Goal: Information Seeking & Learning: Learn about a topic

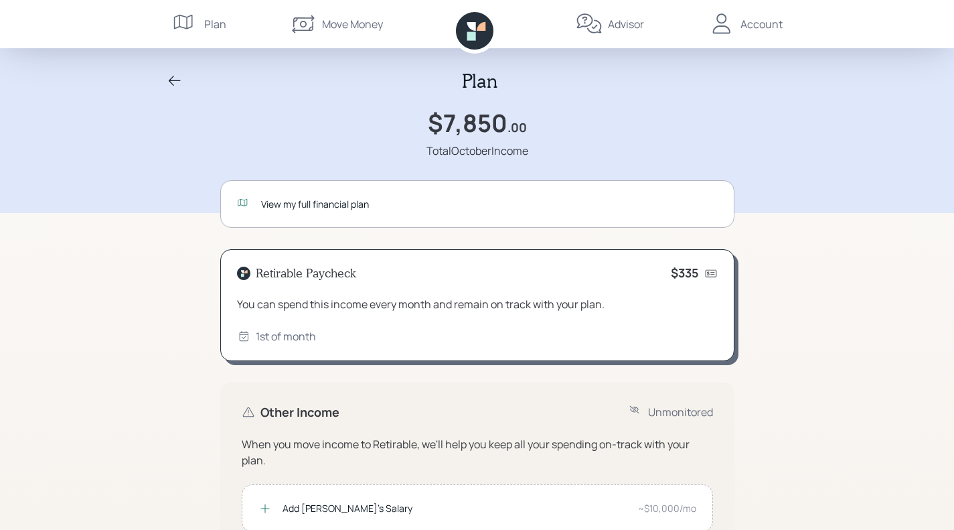
click at [277, 213] on div "View my full financial plan" at bounding box center [477, 204] width 514 height 48
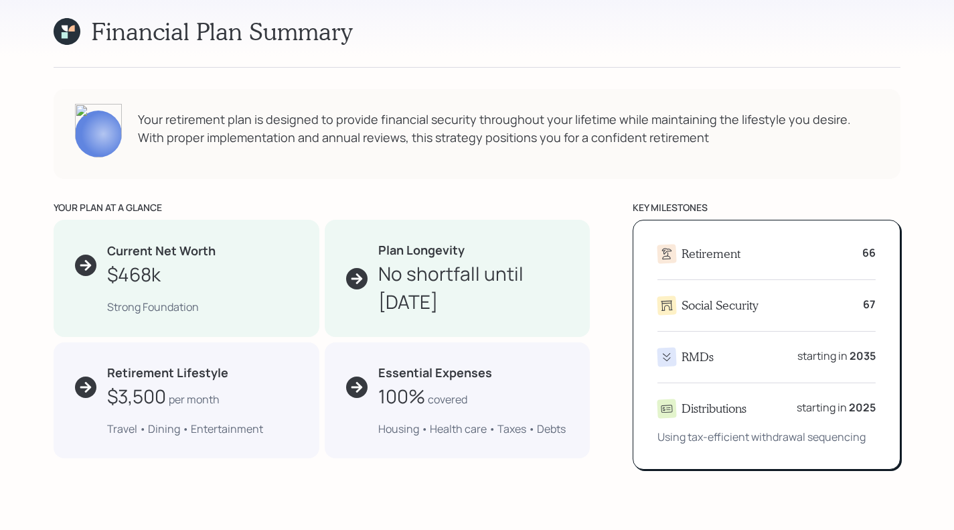
scroll to position [484, 0]
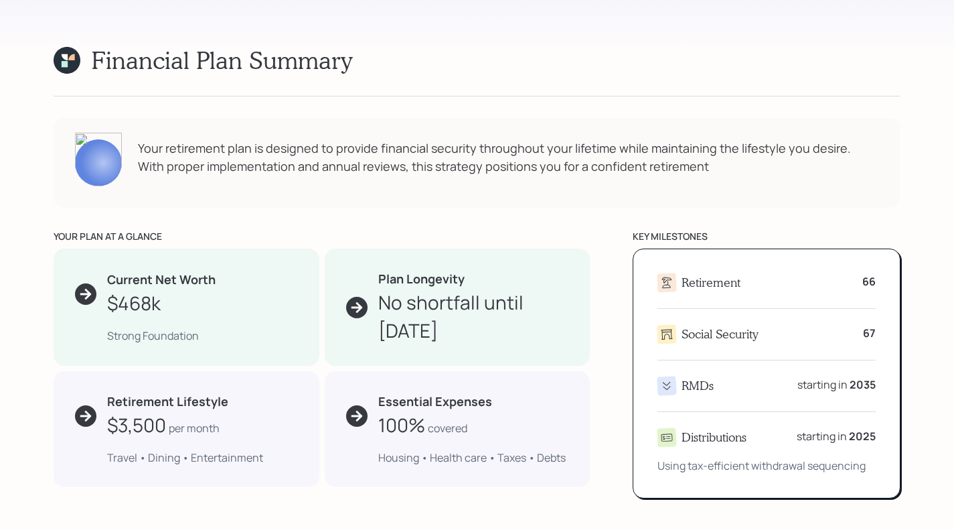
click at [97, 294] on div "Current Net Worth $468k" at bounding box center [186, 294] width 223 height 46
click at [123, 308] on div "$468k" at bounding box center [134, 303] width 54 height 28
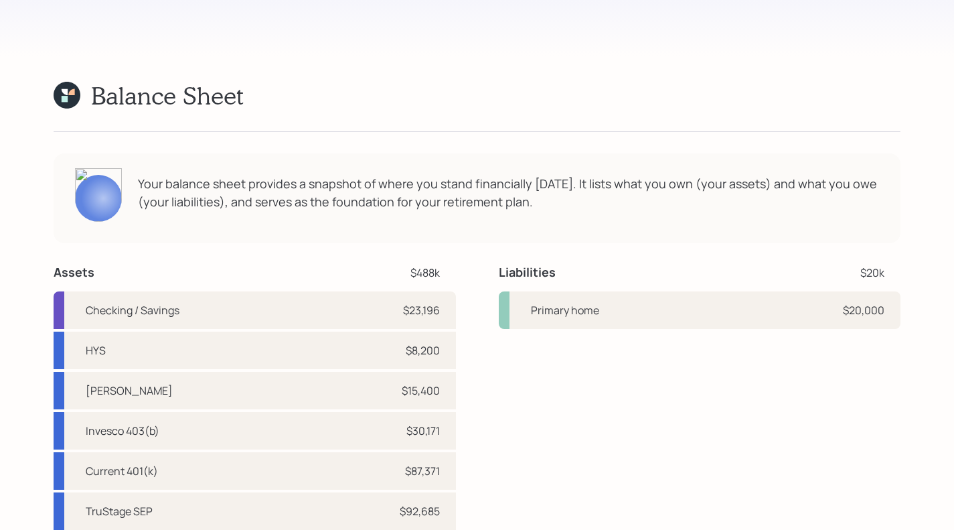
scroll to position [3570, 0]
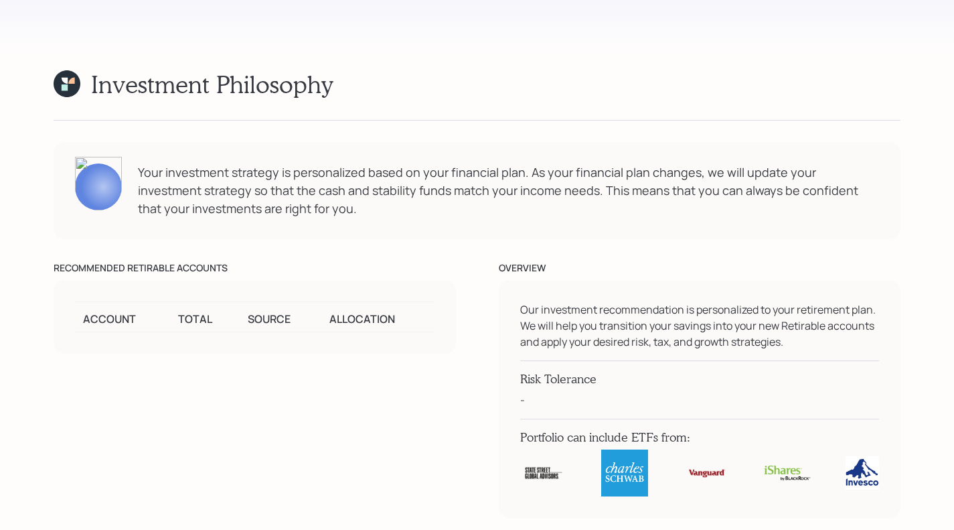
scroll to position [7526, 0]
click at [111, 334] on th "Account" at bounding box center [122, 318] width 95 height 30
click at [201, 352] on div "Account Total Source Allocation" at bounding box center [255, 318] width 403 height 74
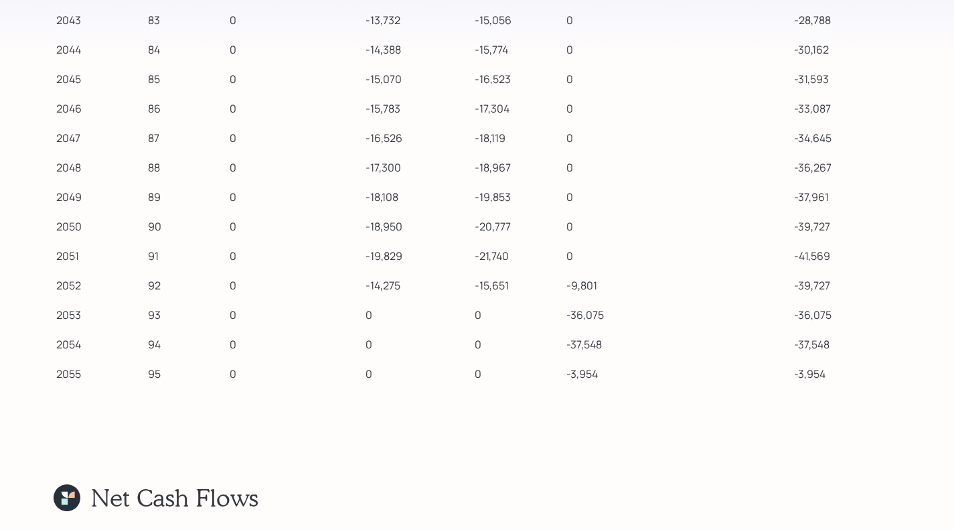
scroll to position [12815, 0]
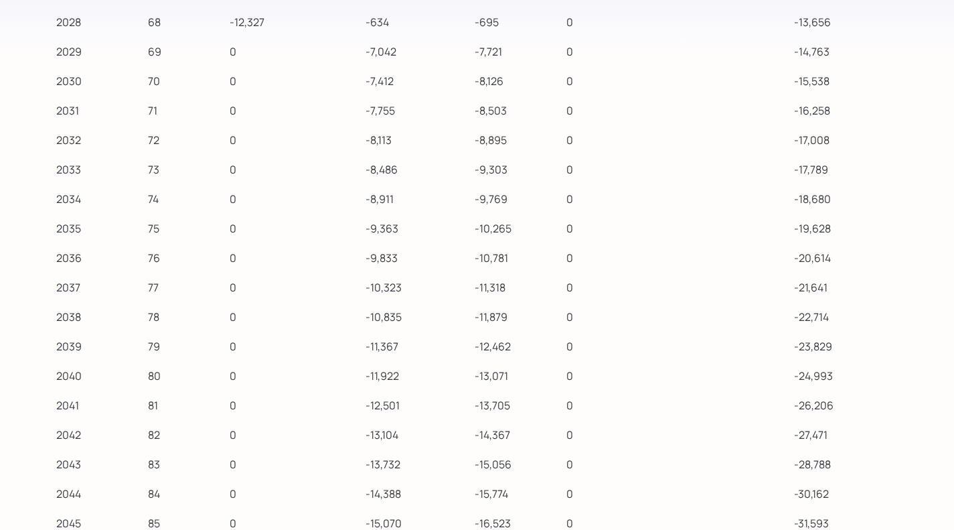
scroll to position [12369, 0]
